Goal: Find specific page/section: Find specific page/section

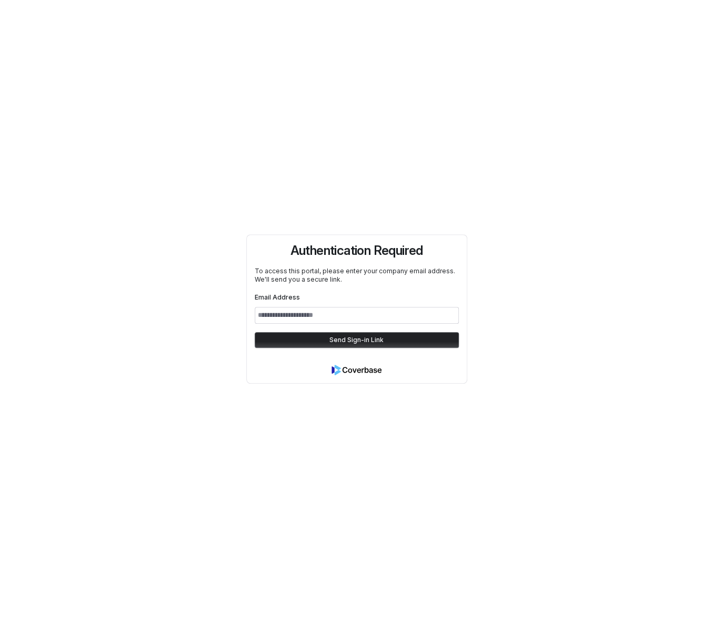
click at [431, 172] on div "Authentication Required To access this portal, please enter your company email …" at bounding box center [356, 309] width 713 height 618
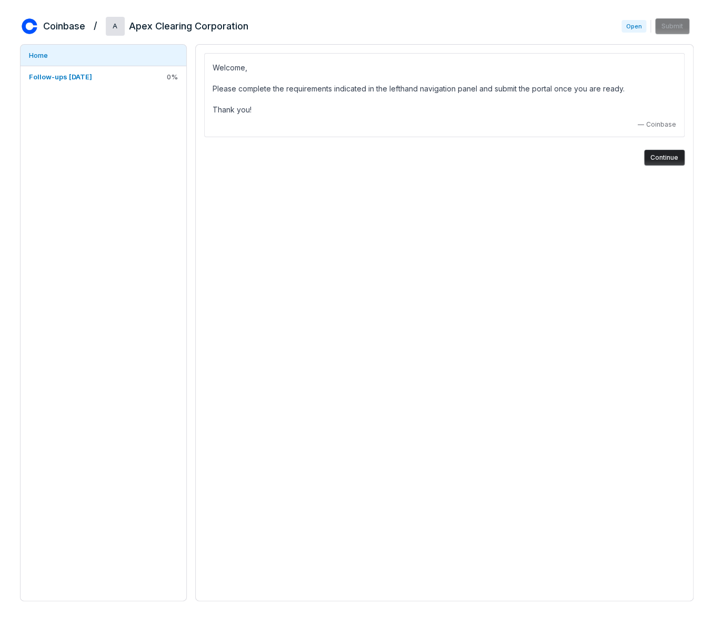
click at [490, 322] on div "Welcome, Please complete the requirements indicated in the lefthand navigation …" at bounding box center [444, 322] width 498 height 557
